Goal: Task Accomplishment & Management: Use online tool/utility

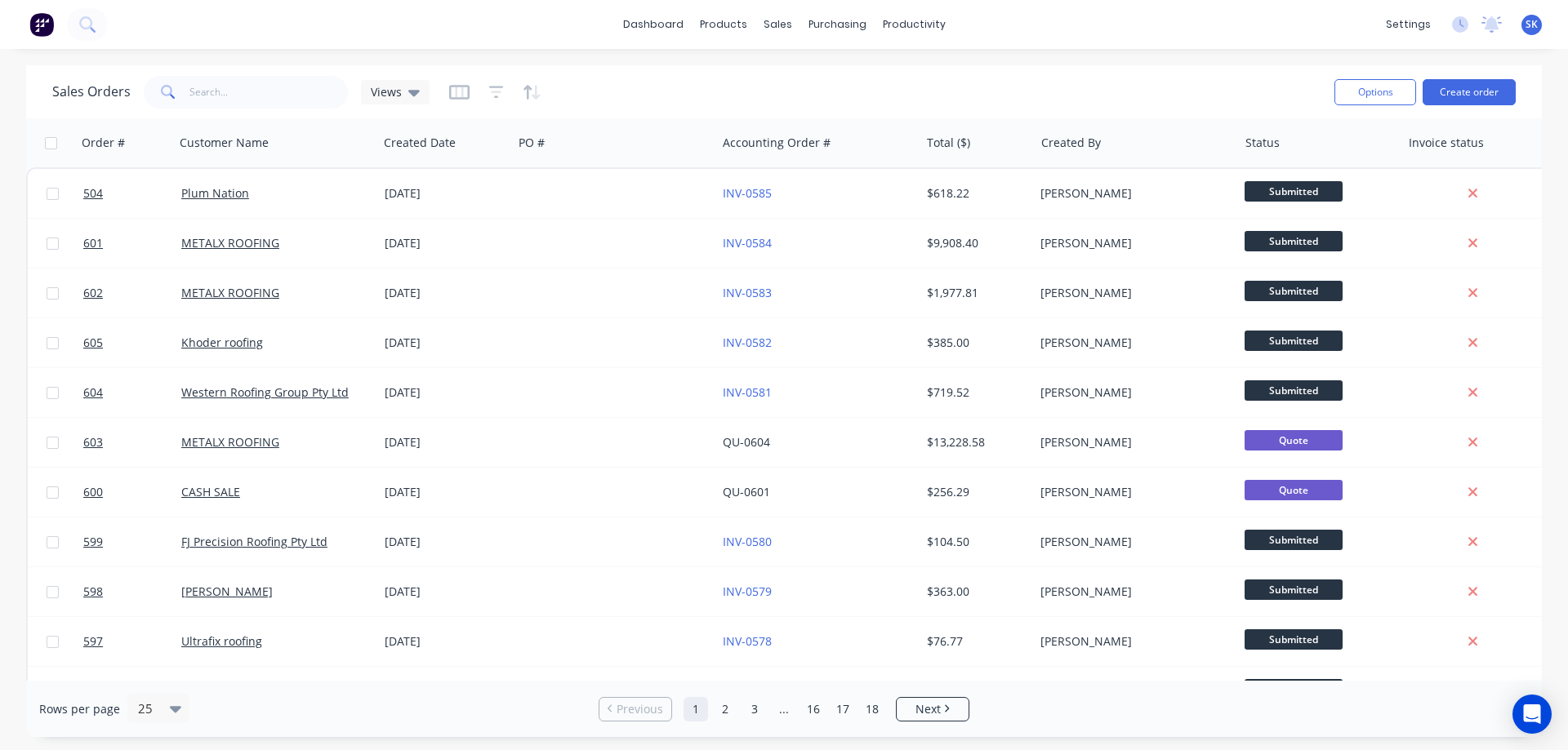
click at [31, 23] on img at bounding box center [41, 24] width 24 height 24
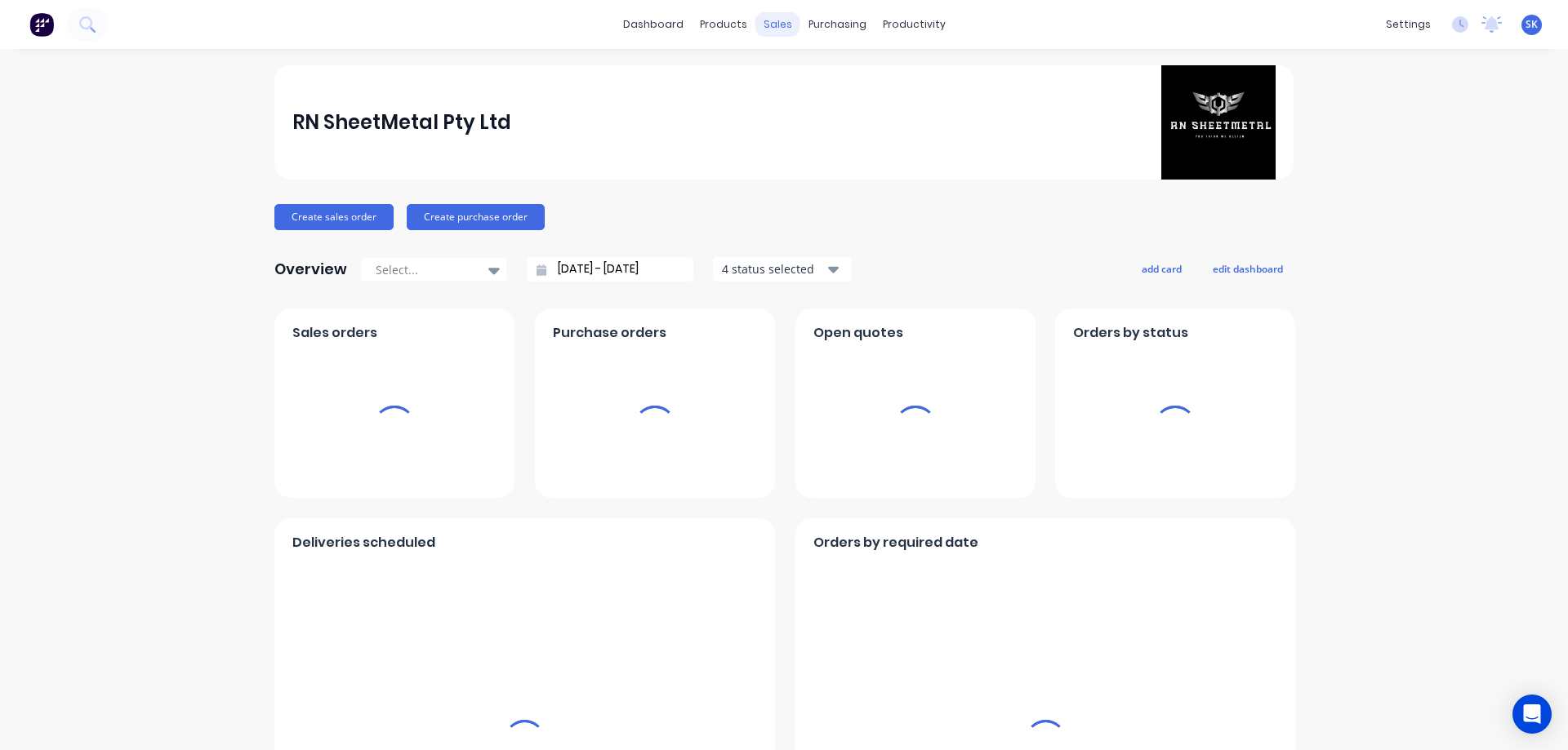
click at [784, 21] on div "sales" at bounding box center [778, 24] width 45 height 24
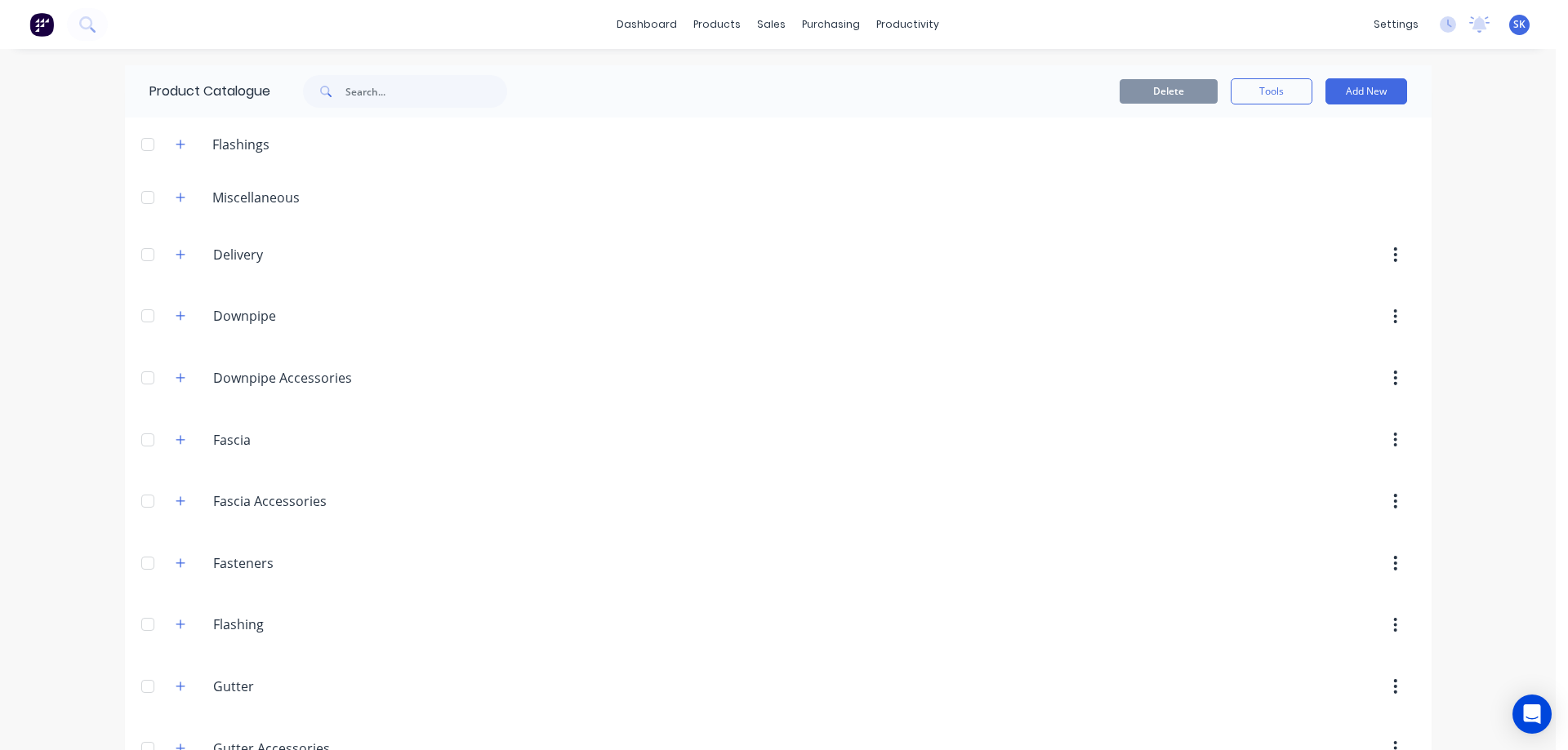
click at [45, 28] on img at bounding box center [41, 24] width 24 height 24
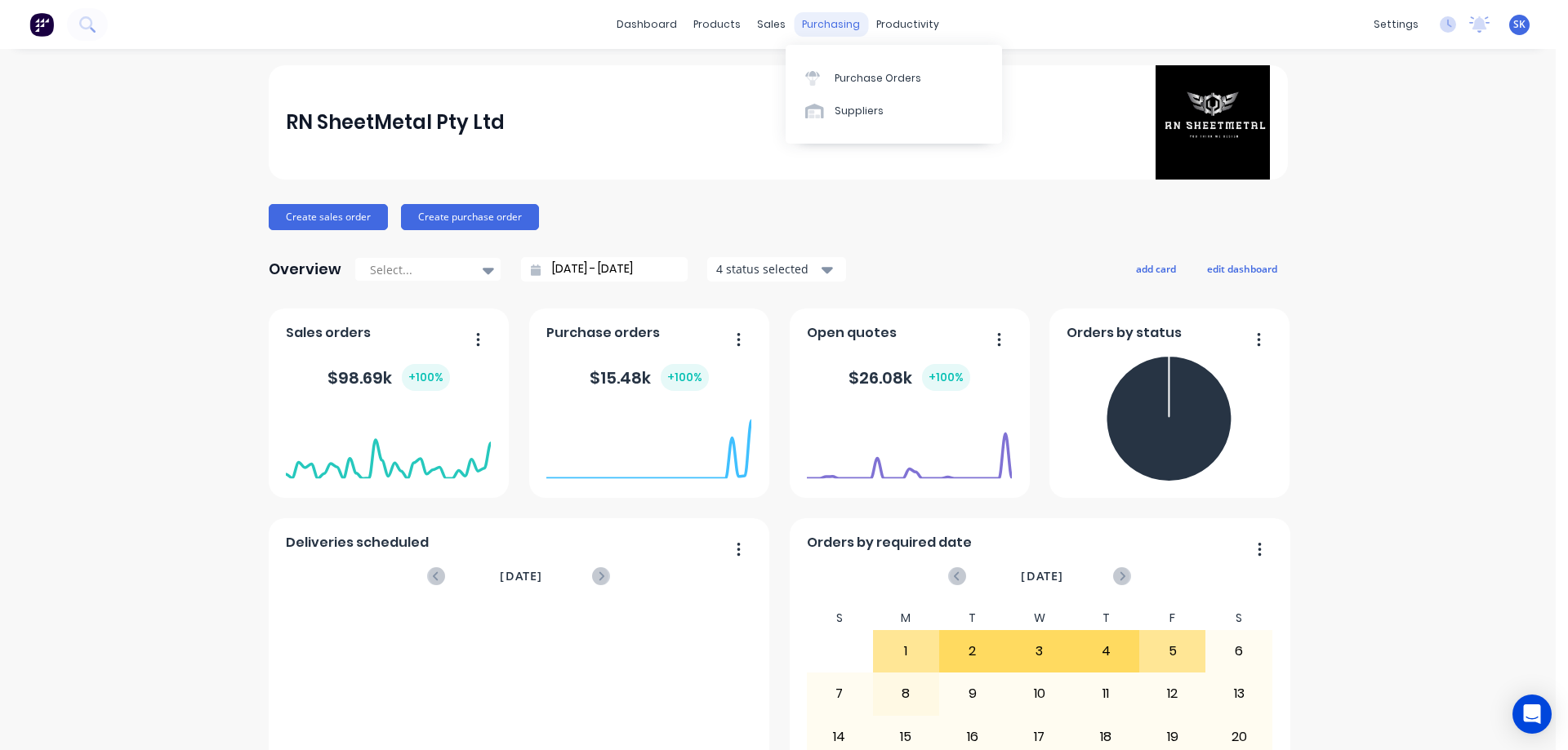
click at [804, 17] on div "purchasing" at bounding box center [831, 24] width 75 height 24
click at [858, 68] on link "Purchase Orders" at bounding box center [894, 77] width 217 height 33
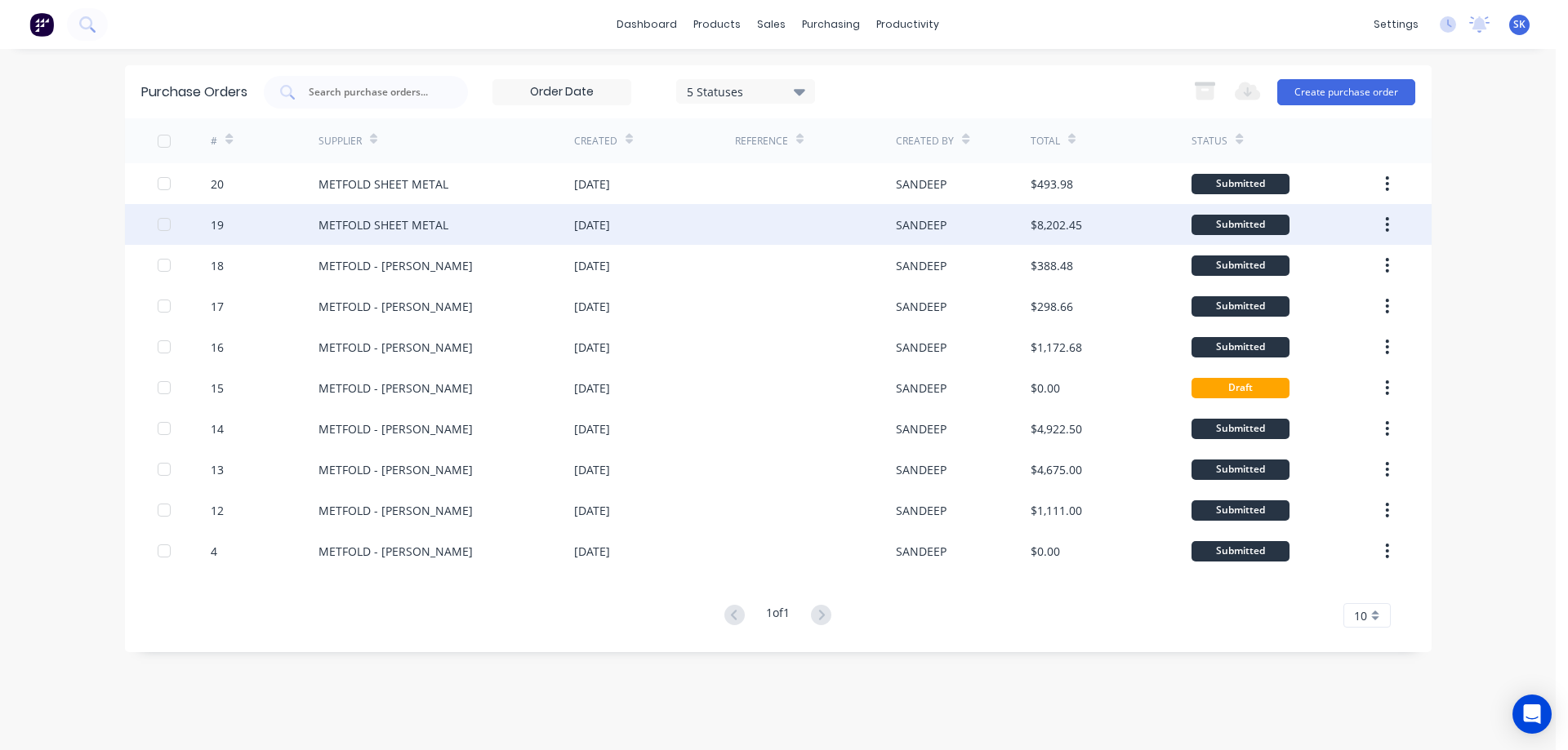
click at [543, 238] on div "METFOLD SHEET METAL" at bounding box center [446, 224] width 256 height 41
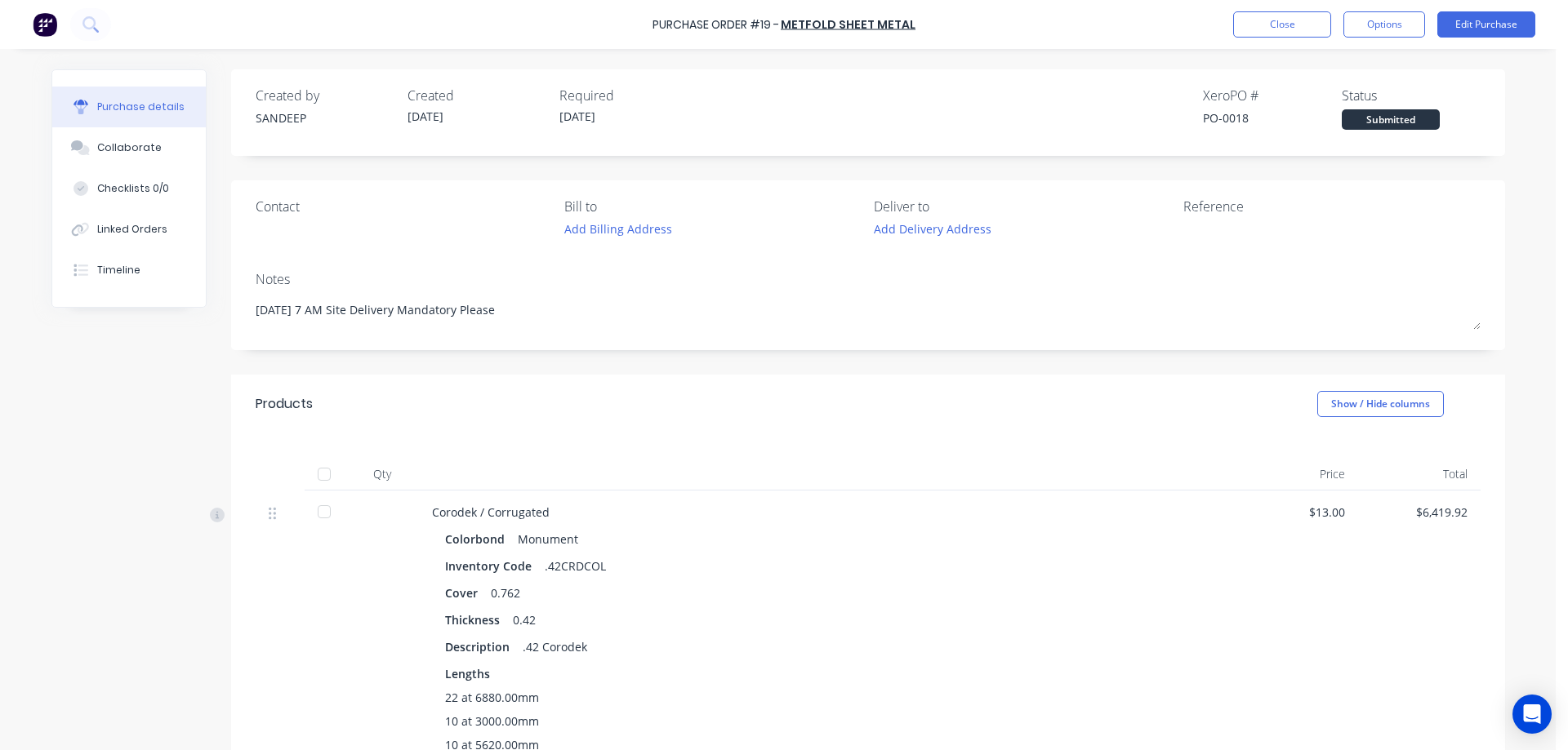
type textarea "x"
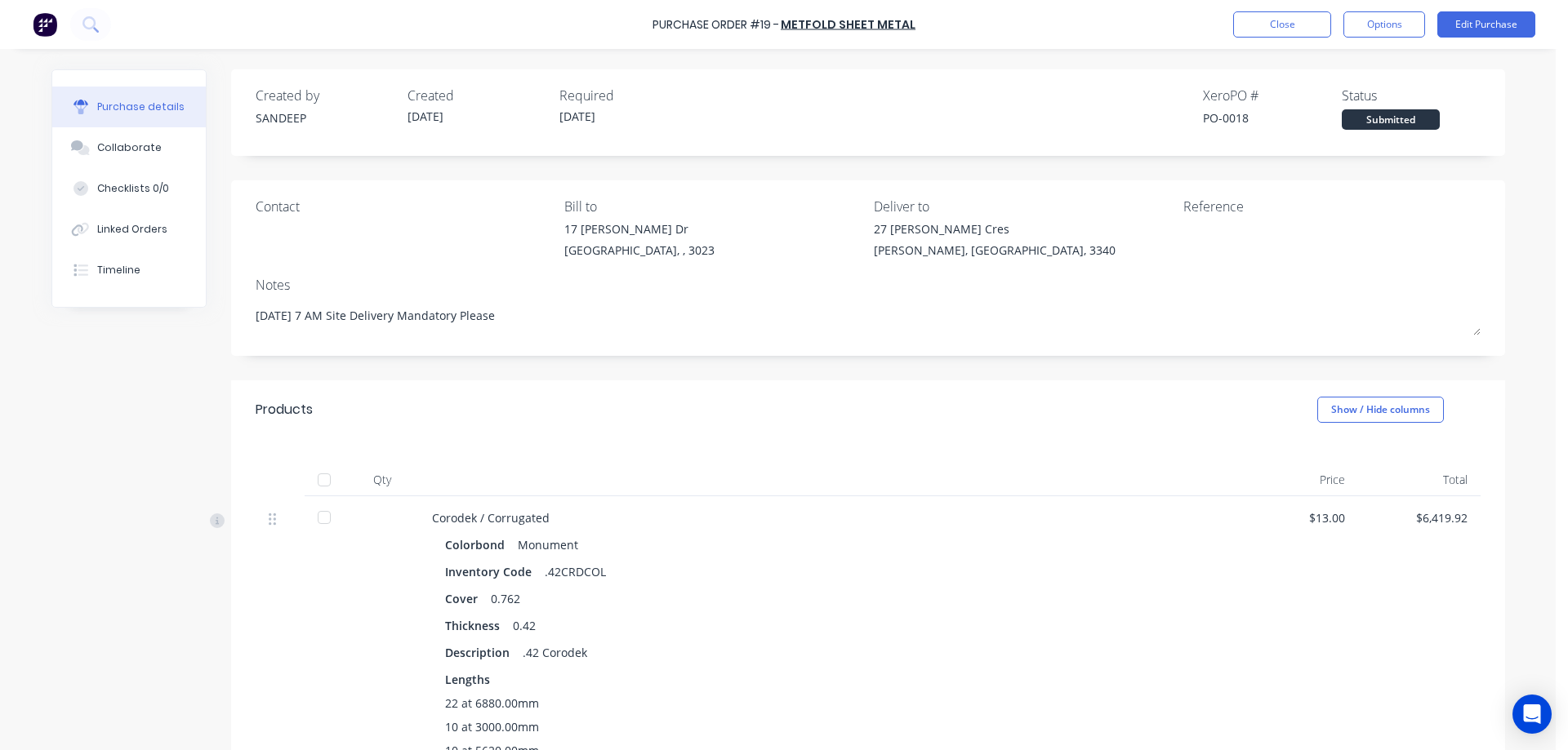
click at [48, 24] on img at bounding box center [44, 24] width 24 height 24
